Goal: Task Accomplishment & Management: Use online tool/utility

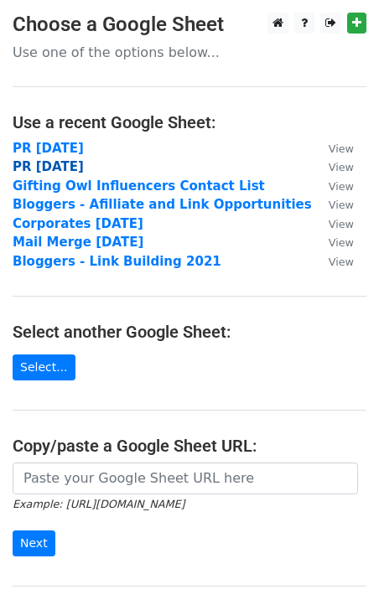
click at [54, 164] on strong "PR [DATE]" at bounding box center [48, 166] width 71 height 15
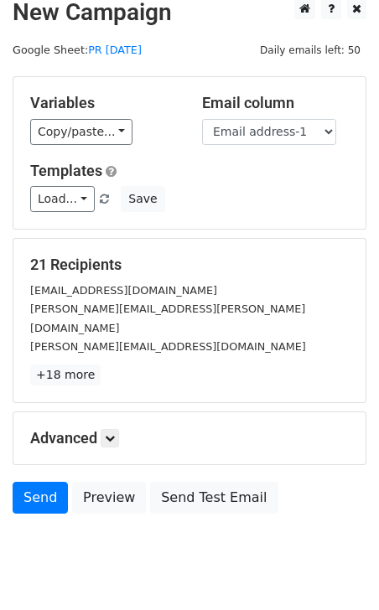
scroll to position [17, 0]
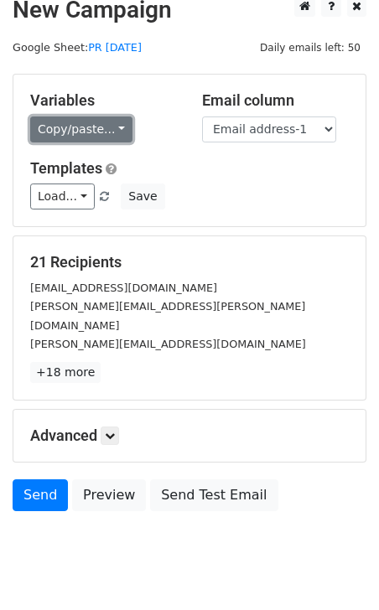
click at [92, 129] on link "Copy/paste..." at bounding box center [81, 130] width 102 height 26
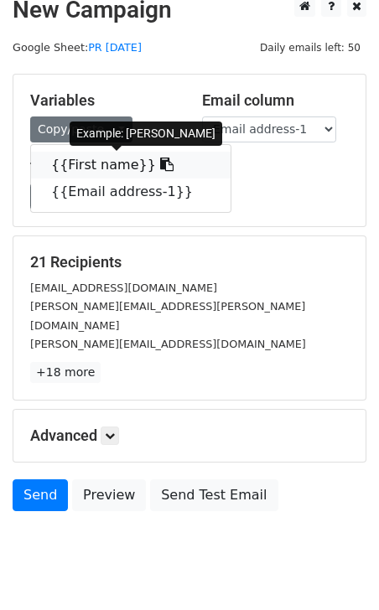
click at [92, 164] on link "{{First name}}" at bounding box center [131, 165] width 200 height 27
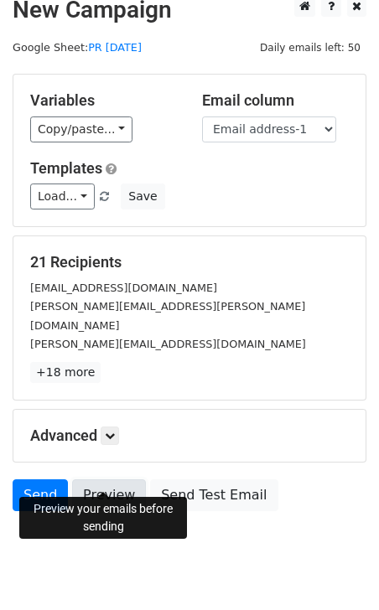
click at [106, 480] on link "Preview" at bounding box center [109, 496] width 74 height 32
click at [111, 480] on link "Preview" at bounding box center [109, 496] width 74 height 32
click at [107, 480] on link "Preview" at bounding box center [109, 496] width 74 height 32
click at [111, 480] on link "Preview" at bounding box center [109, 496] width 74 height 32
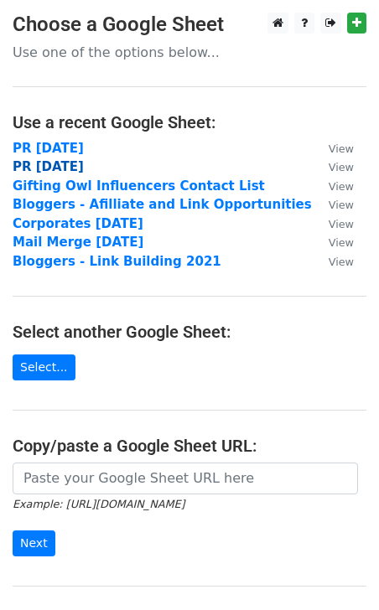
click at [47, 169] on strong "PR [DATE]" at bounding box center [48, 166] width 71 height 15
click at [44, 166] on strong "PR [DATE]" at bounding box center [48, 166] width 71 height 15
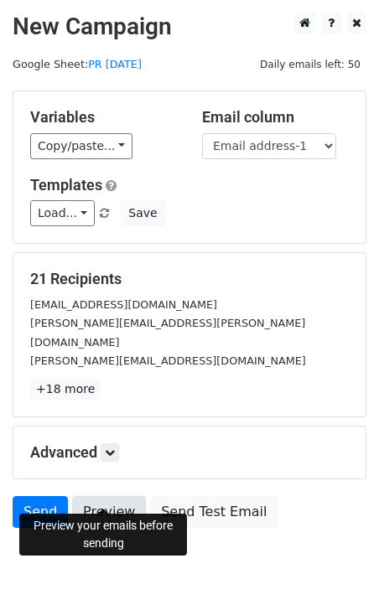
click at [108, 496] on link "Preview" at bounding box center [109, 512] width 74 height 32
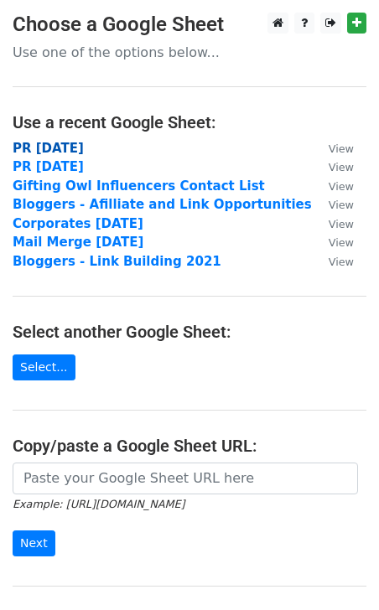
click at [54, 149] on strong "PR [DATE]" at bounding box center [48, 148] width 71 height 15
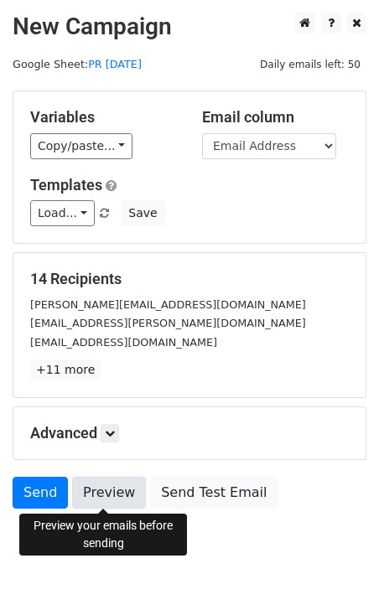
click at [99, 484] on link "Preview" at bounding box center [109, 493] width 74 height 32
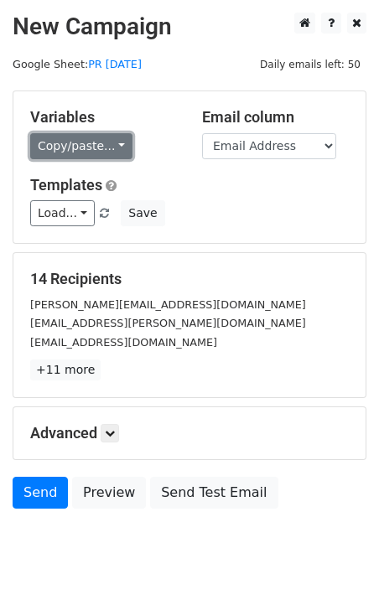
click at [96, 142] on link "Copy/paste..." at bounding box center [81, 146] width 102 height 26
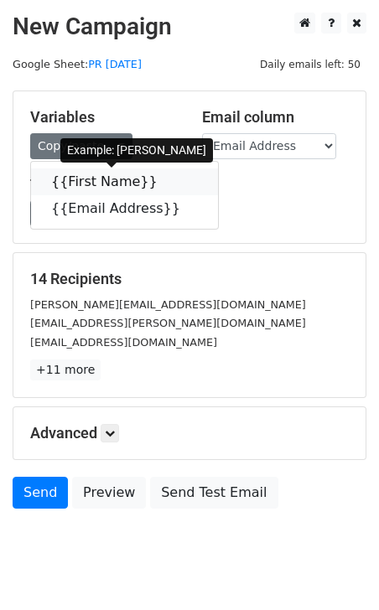
click at [91, 186] on link "{{First Name}}" at bounding box center [124, 182] width 187 height 27
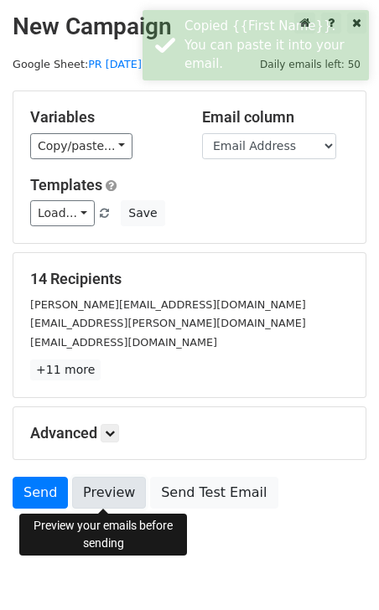
click at [120, 491] on link "Preview" at bounding box center [109, 493] width 74 height 32
